Goal: Information Seeking & Learning: Learn about a topic

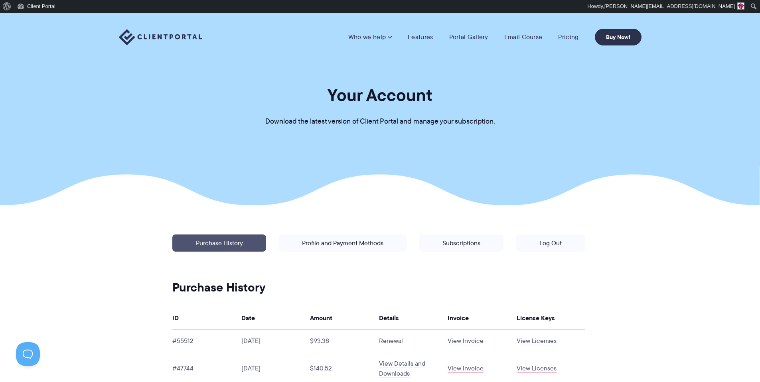
click at [472, 35] on link "Portal Gallery" at bounding box center [468, 37] width 39 height 8
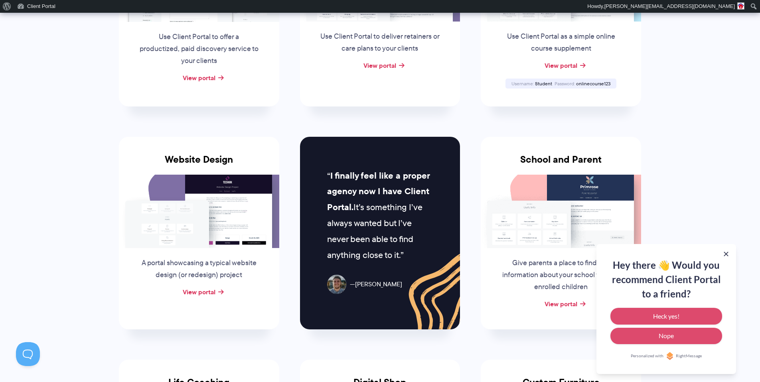
scroll to position [327, 0]
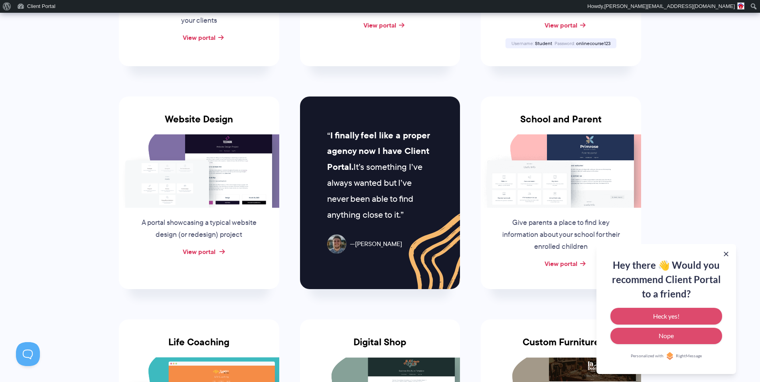
click at [212, 249] on link "View portal" at bounding box center [199, 252] width 33 height 10
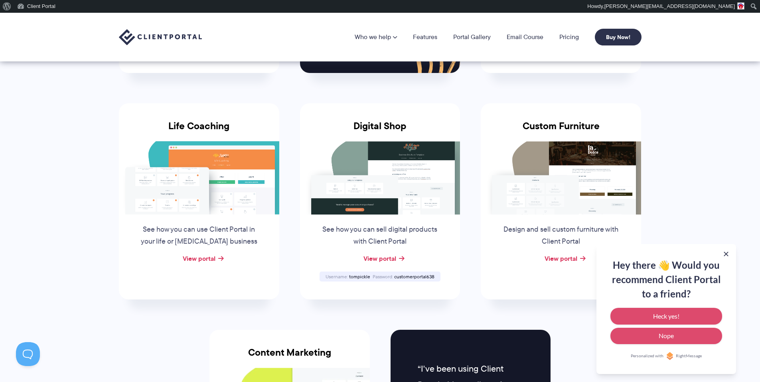
scroll to position [467, 0]
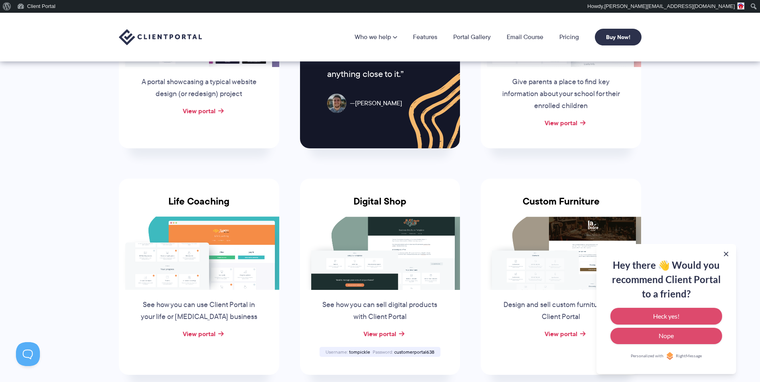
click at [578, 232] on img at bounding box center [561, 253] width 160 height 73
click at [544, 234] on img at bounding box center [561, 253] width 160 height 73
click at [574, 234] on img at bounding box center [561, 253] width 160 height 73
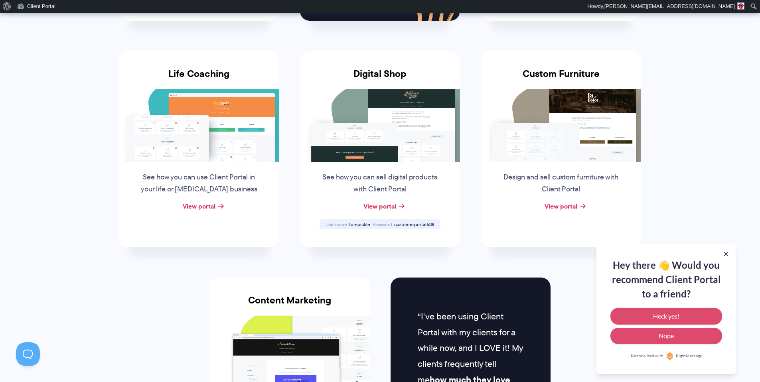
scroll to position [595, 0]
click at [565, 206] on link "View portal" at bounding box center [561, 207] width 33 height 10
click at [391, 204] on link "View portal" at bounding box center [380, 207] width 33 height 10
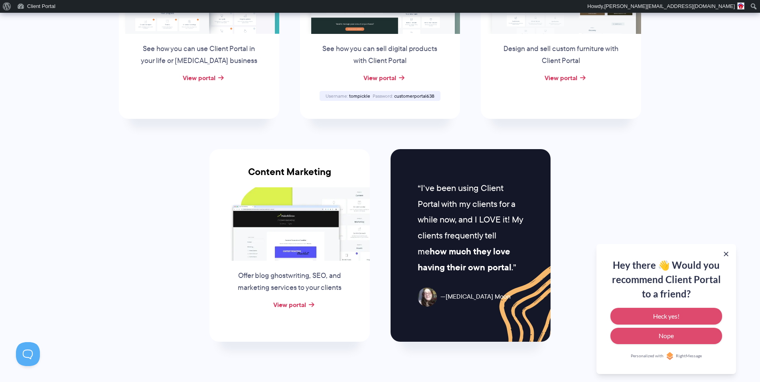
scroll to position [736, 0]
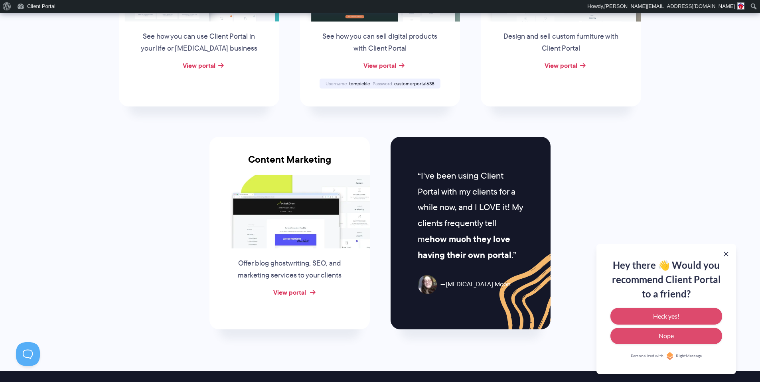
click at [294, 292] on link "View portal" at bounding box center [289, 293] width 33 height 10
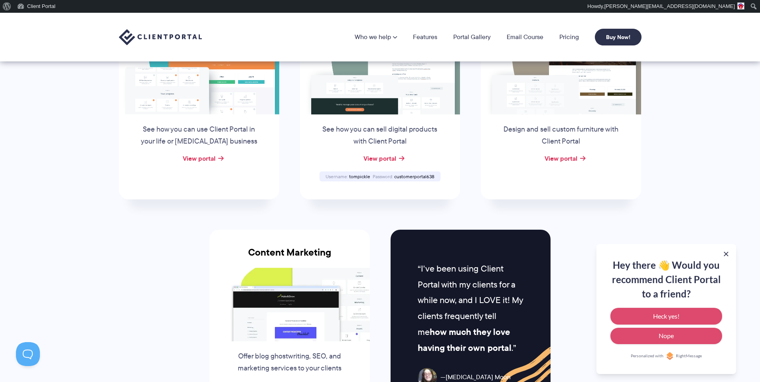
scroll to position [0, 0]
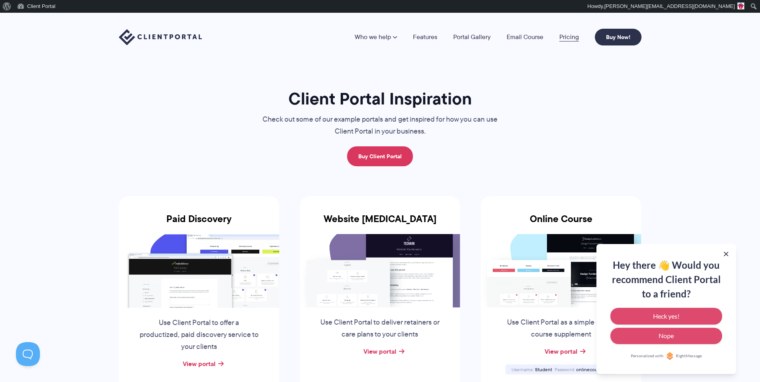
click at [565, 38] on link "Pricing" at bounding box center [570, 37] width 20 height 6
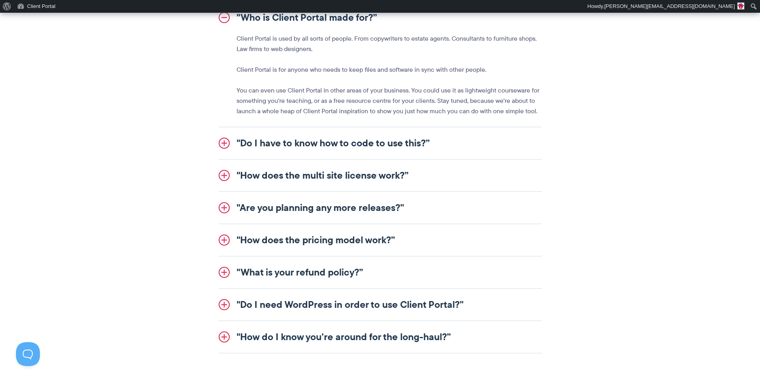
scroll to position [996, 0]
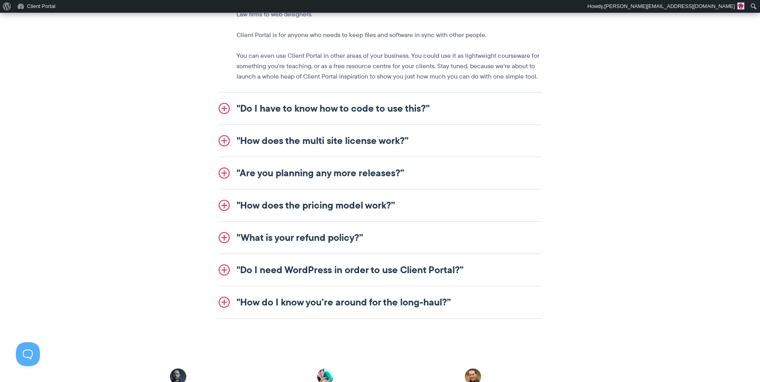
click at [314, 173] on link ""Are you planning any more releases?”" at bounding box center [380, 173] width 323 height 32
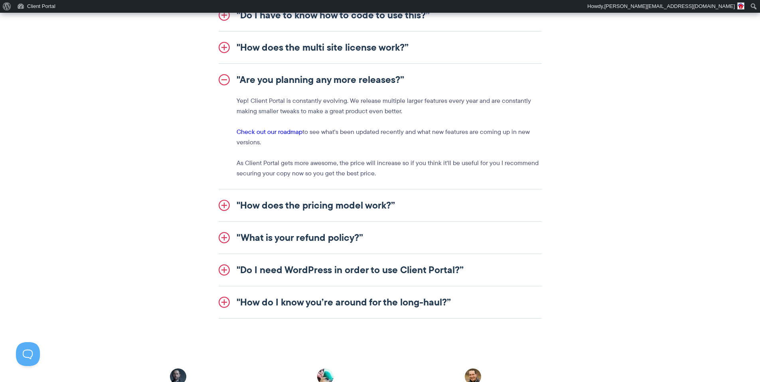
click at [275, 133] on link "Check out our roadmap" at bounding box center [270, 131] width 66 height 9
